Goal: Subscribe to service/newsletter

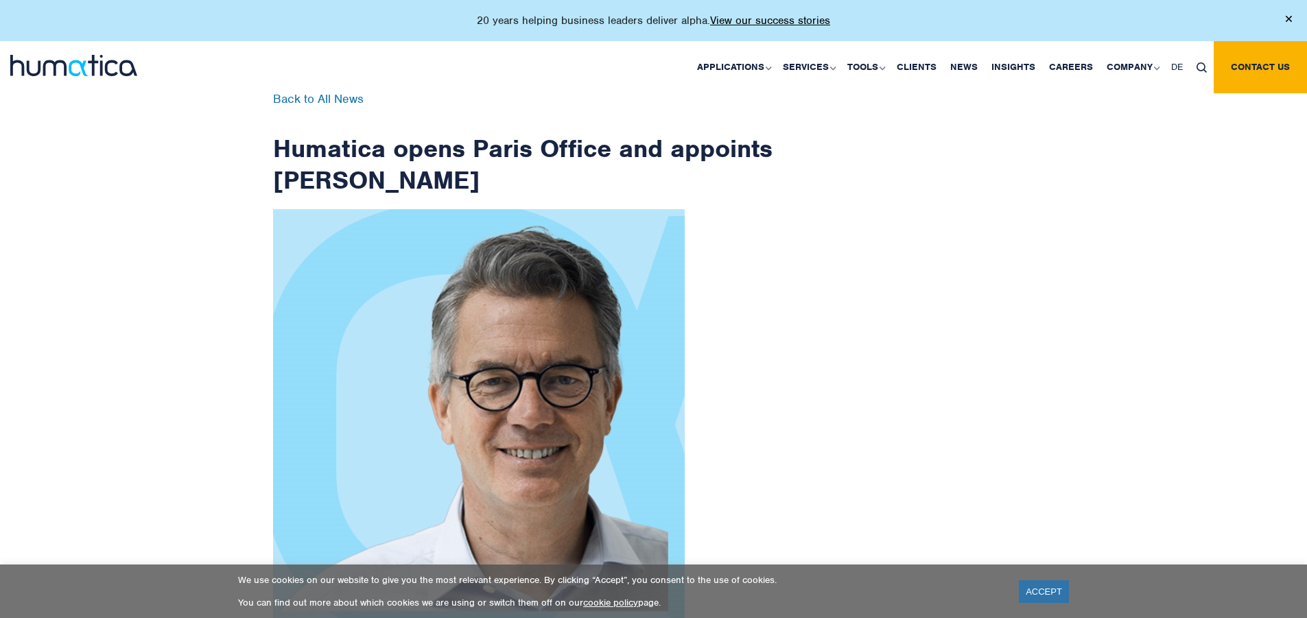
scroll to position [2189, 0]
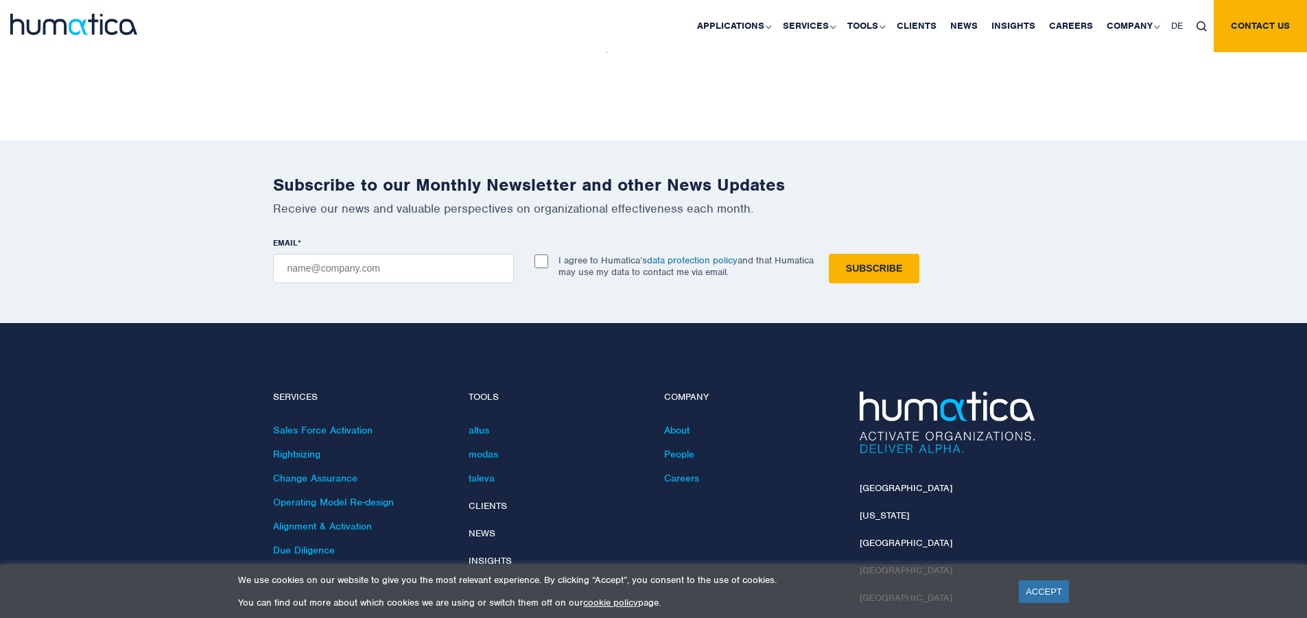
checkbox input "true"
type input "[EMAIL_ADDRESS][DOMAIN_NAME]"
click at [829, 254] on input "Subscribe" at bounding box center [874, 269] width 91 height 30
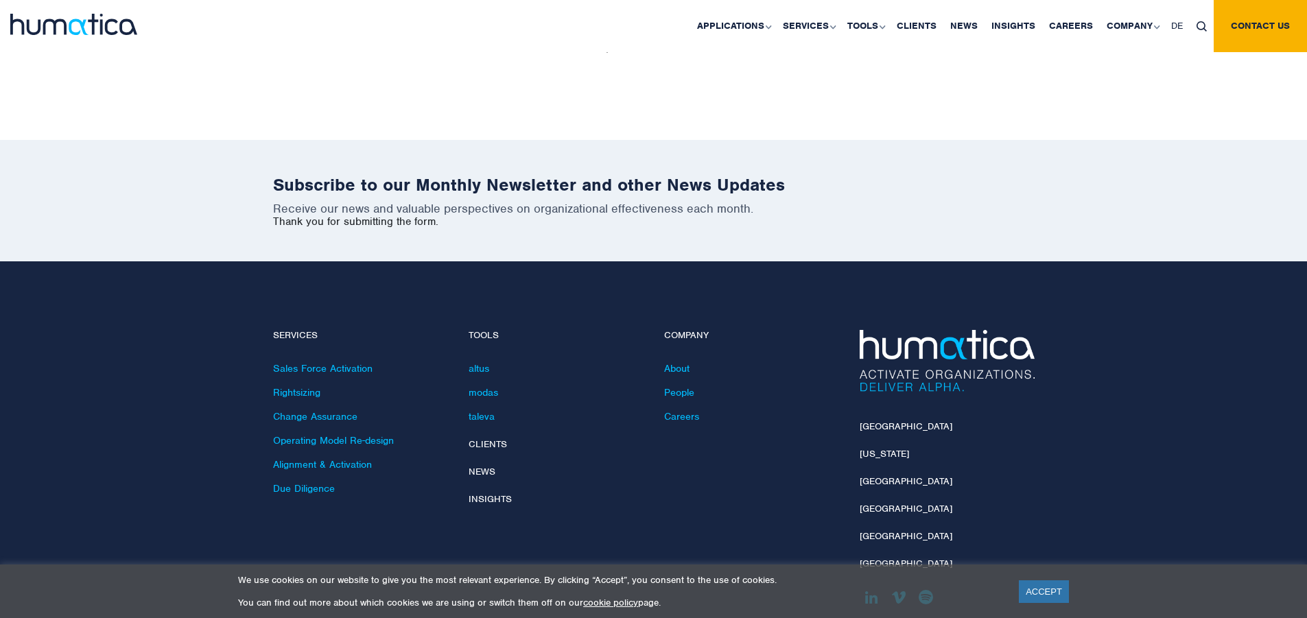
scroll to position [2127, 0]
